Goal: Task Accomplishment & Management: Complete application form

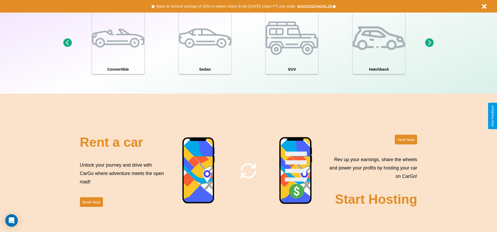
scroll to position [571, 0]
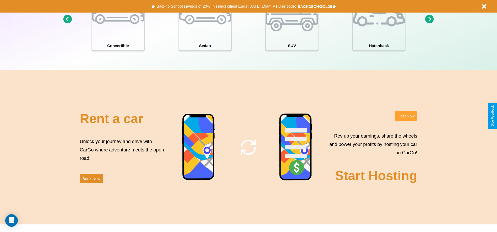
click at [406, 116] on button "Host Now" at bounding box center [406, 116] width 22 height 10
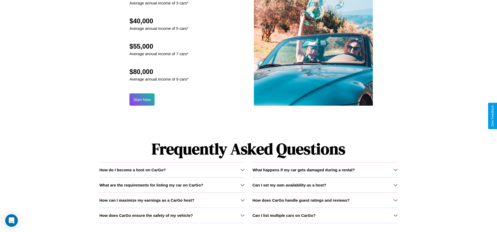
scroll to position [562, 0]
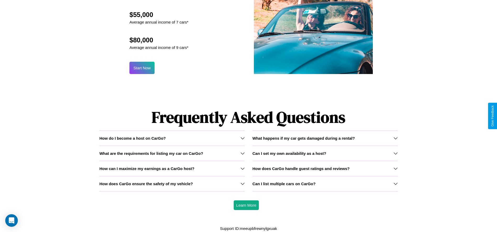
click at [395, 169] on icon at bounding box center [395, 169] width 4 height 4
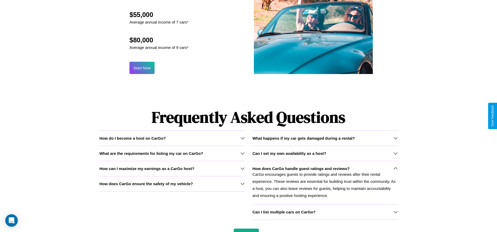
click at [325, 153] on h3 "Can I set my own availability as a host?" at bounding box center [289, 153] width 74 height 4
click at [242, 184] on icon at bounding box center [242, 184] width 4 height 4
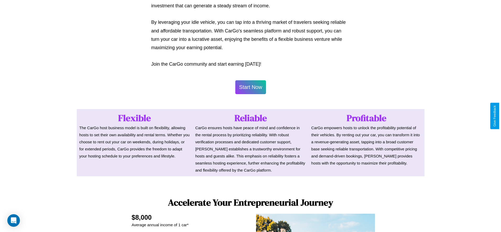
scroll to position [255, 0]
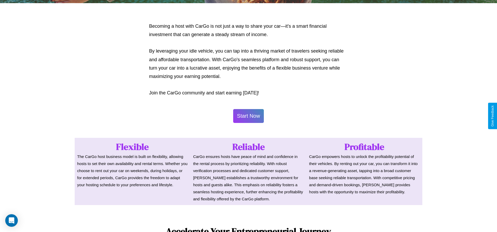
click at [248, 116] on button "Start Now" at bounding box center [248, 116] width 31 height 14
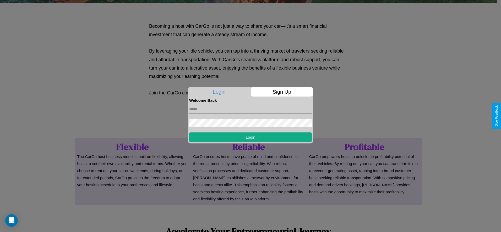
click at [282, 92] on p "Sign Up" at bounding box center [282, 91] width 63 height 9
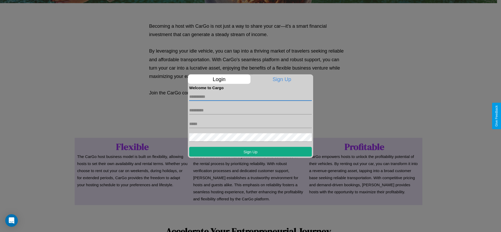
click at [250, 97] on input "text" at bounding box center [250, 96] width 123 height 8
type input "******"
click at [250, 110] on input "text" at bounding box center [250, 110] width 123 height 8
type input "****"
click at [250, 124] on input "text" at bounding box center [250, 124] width 123 height 8
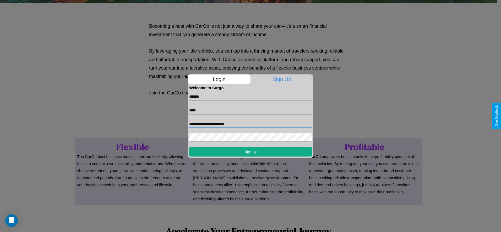
type input "**********"
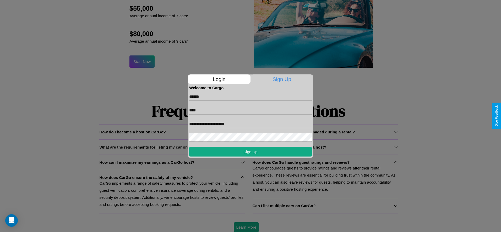
click at [246, 227] on div at bounding box center [250, 116] width 501 height 232
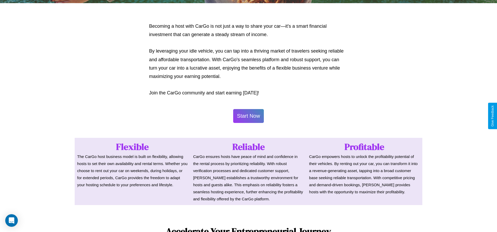
click at [248, 116] on button "Start Now" at bounding box center [248, 116] width 31 height 14
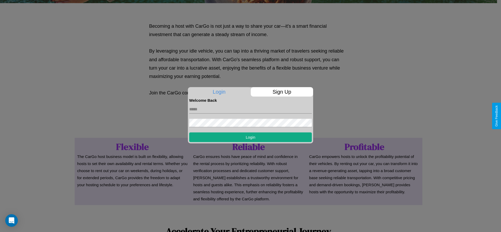
scroll to position [0, 0]
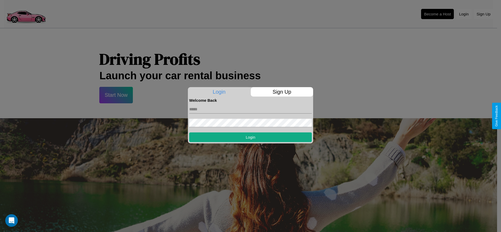
click at [437, 14] on div at bounding box center [250, 116] width 501 height 232
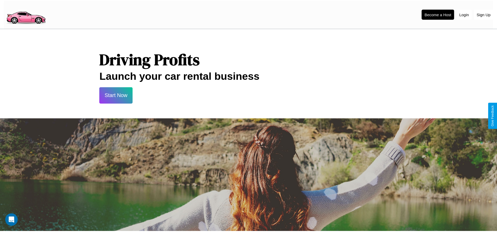
scroll to position [255, 0]
